Goal: Task Accomplishment & Management: Manage account settings

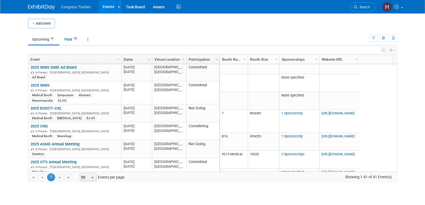
scroll to position [64, 0]
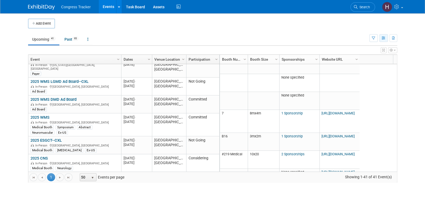
click at [384, 39] on icon "button" at bounding box center [384, 38] width 4 height 3
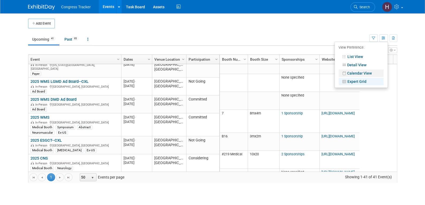
click at [363, 71] on link "Calendar View" at bounding box center [361, 73] width 45 height 7
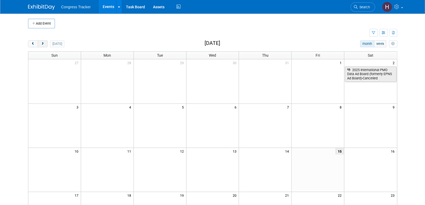
click at [41, 43] on span "next" at bounding box center [43, 43] width 4 height 3
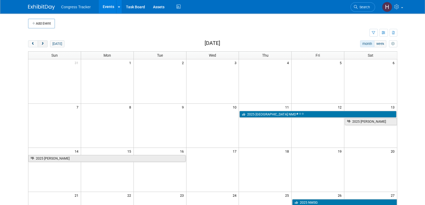
click at [43, 43] on span "next" at bounding box center [43, 43] width 4 height 3
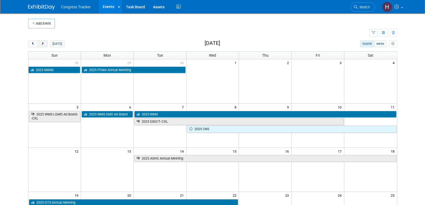
click at [39, 41] on button "next" at bounding box center [43, 43] width 10 height 7
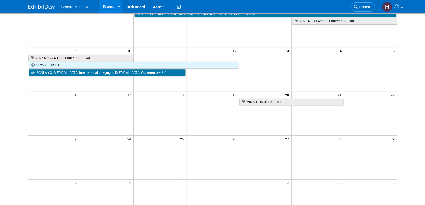
scroll to position [27, 0]
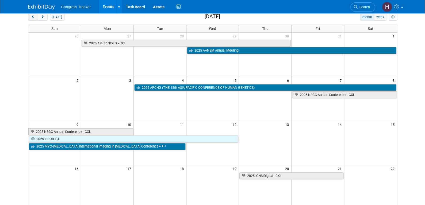
click at [34, 17] on span "prev" at bounding box center [33, 17] width 4 height 3
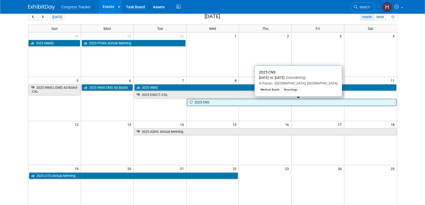
click at [194, 102] on link "2025 CNS" at bounding box center [291, 102] width 209 height 7
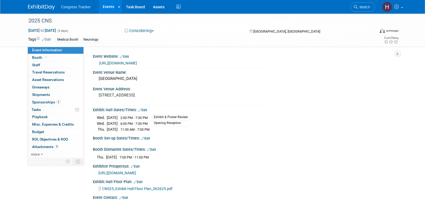
click at [141, 31] on button "Considering" at bounding box center [138, 31] width 33 height 6
click at [143, 40] on link "Committed" at bounding box center [144, 39] width 42 height 7
click at [104, 9] on link "Events" at bounding box center [109, 6] width 20 height 13
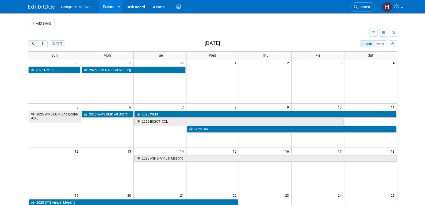
click at [34, 44] on span "prev" at bounding box center [33, 43] width 4 height 3
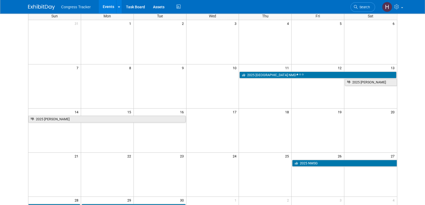
scroll to position [27, 0]
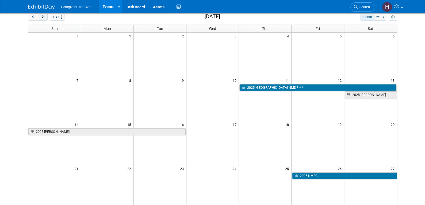
click at [43, 17] on span "next" at bounding box center [43, 17] width 4 height 3
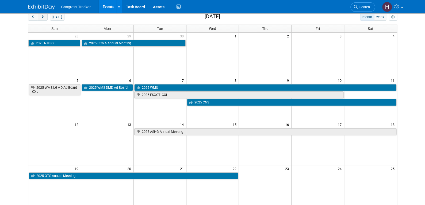
click at [42, 17] on span "next" at bounding box center [43, 17] width 4 height 3
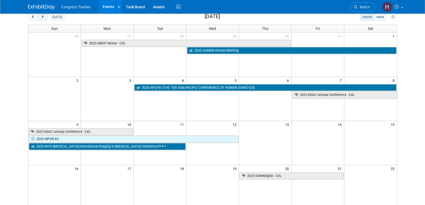
click at [42, 17] on span "next" at bounding box center [43, 17] width 4 height 3
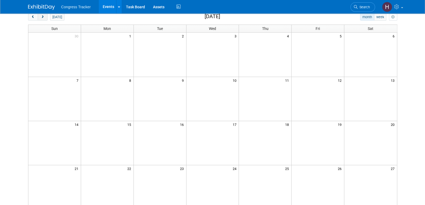
click at [42, 17] on span "next" at bounding box center [43, 17] width 4 height 3
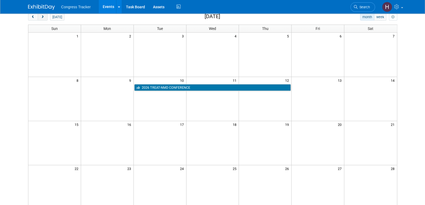
click at [42, 17] on span "next" at bounding box center [43, 17] width 4 height 3
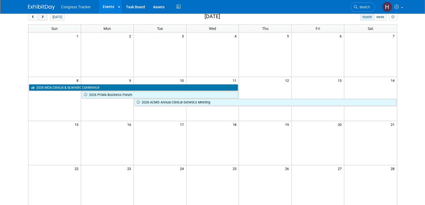
click at [41, 17] on span "next" at bounding box center [43, 17] width 4 height 3
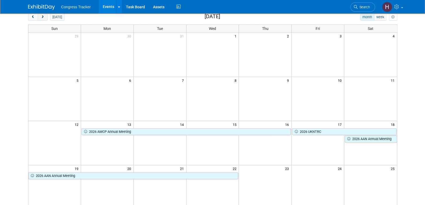
click at [41, 17] on span "next" at bounding box center [43, 17] width 4 height 3
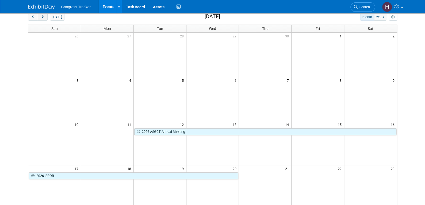
click at [43, 17] on span "next" at bounding box center [43, 17] width 4 height 3
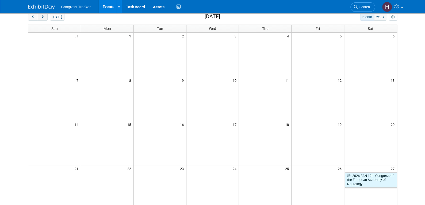
click at [43, 17] on span "next" at bounding box center [43, 17] width 4 height 3
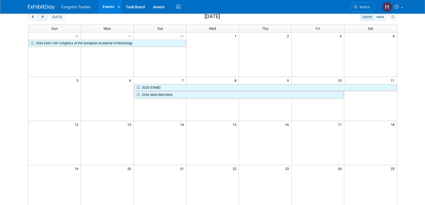
click at [43, 17] on span "next" at bounding box center [43, 17] width 4 height 3
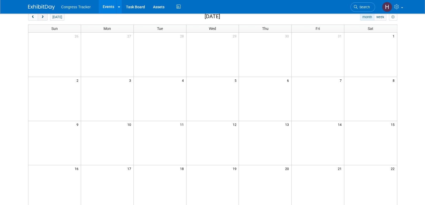
click at [43, 17] on span "next" at bounding box center [43, 17] width 4 height 3
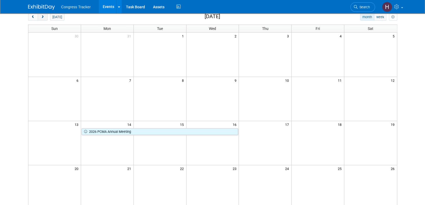
click at [43, 17] on span "next" at bounding box center [43, 17] width 4 height 3
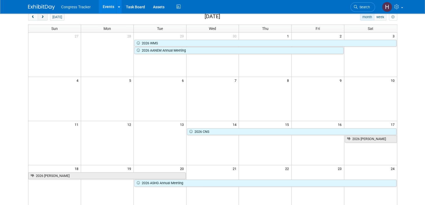
click at [42, 17] on span "next" at bounding box center [43, 17] width 4 height 3
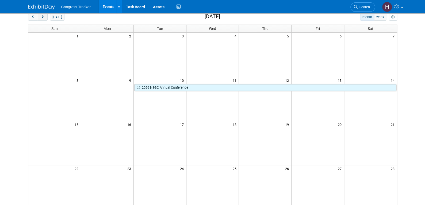
click at [41, 17] on span "next" at bounding box center [43, 17] width 4 height 3
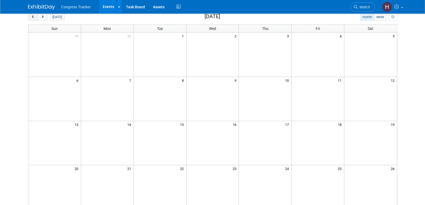
click at [31, 18] on span "prev" at bounding box center [33, 17] width 4 height 3
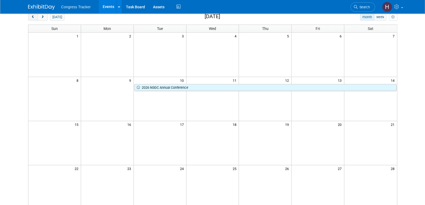
click at [31, 18] on span "prev" at bounding box center [33, 17] width 4 height 3
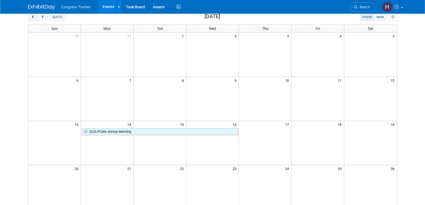
click at [31, 18] on span "prev" at bounding box center [33, 17] width 4 height 3
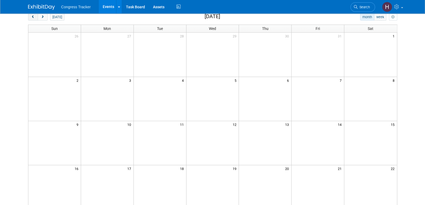
click at [31, 18] on span "prev" at bounding box center [33, 17] width 4 height 3
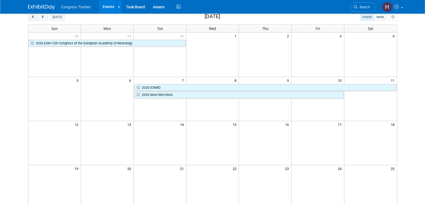
click at [31, 18] on span "prev" at bounding box center [33, 17] width 4 height 3
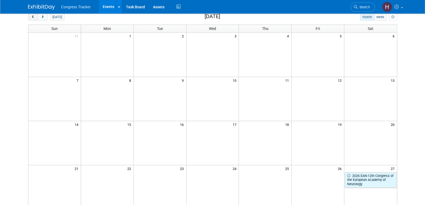
click at [31, 18] on span "prev" at bounding box center [33, 17] width 4 height 3
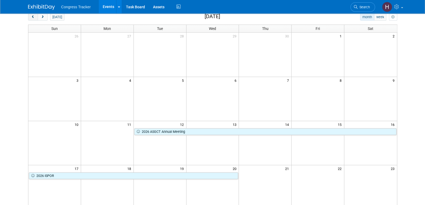
click at [31, 18] on span "prev" at bounding box center [33, 17] width 4 height 3
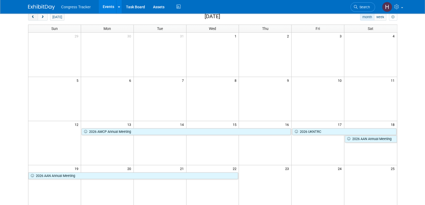
click at [31, 18] on span "prev" at bounding box center [33, 17] width 4 height 3
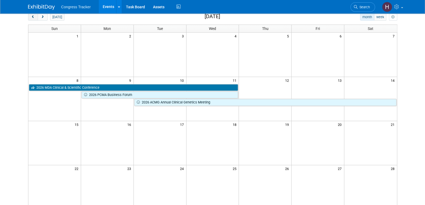
click at [31, 18] on span "prev" at bounding box center [33, 17] width 4 height 3
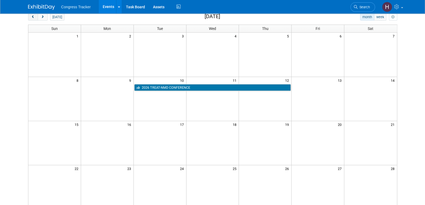
click at [31, 18] on span "prev" at bounding box center [33, 17] width 4 height 3
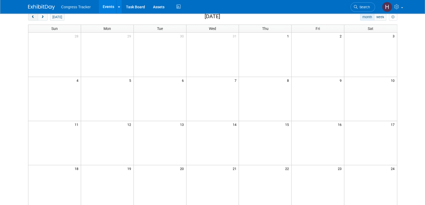
click at [31, 18] on span "prev" at bounding box center [33, 17] width 4 height 3
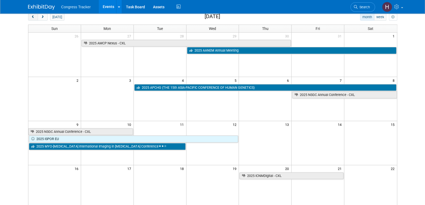
click at [31, 18] on span "prev" at bounding box center [33, 17] width 4 height 3
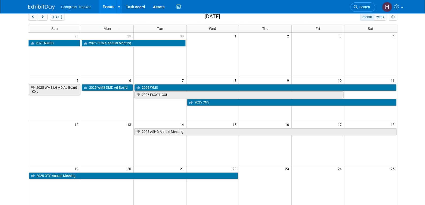
click at [106, 5] on link "Events" at bounding box center [109, 6] width 20 height 13
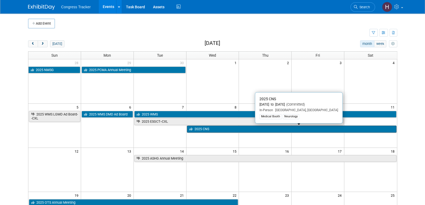
click at [208, 129] on link "2025 CNS" at bounding box center [291, 129] width 209 height 7
